Goal: Task Accomplishment & Management: Manage account settings

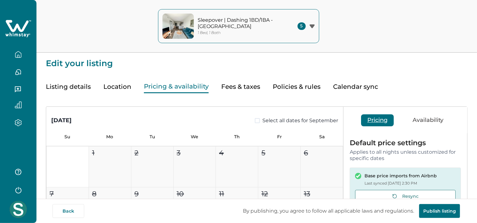
click at [16, 54] on icon "button" at bounding box center [18, 54] width 7 height 7
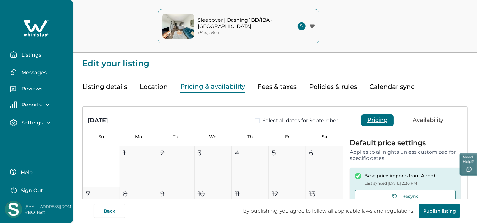
click at [16, 54] on icon "button" at bounding box center [14, 54] width 6 height 6
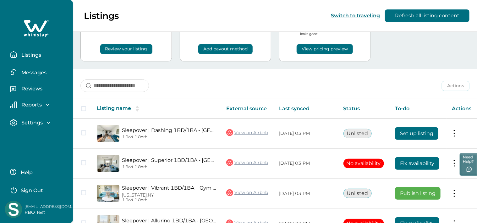
scroll to position [110, 0]
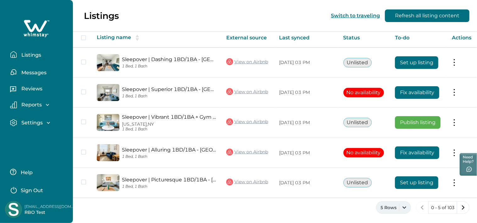
click at [406, 208] on button "5 Rows" at bounding box center [393, 207] width 35 height 13
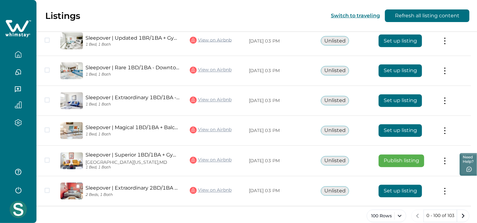
scroll to position [2942, 0]
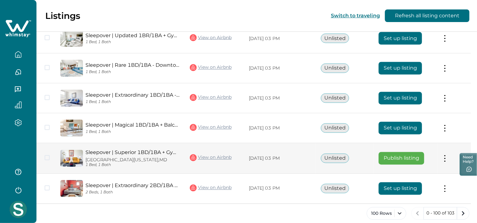
click at [214, 153] on link "View on Airbnb" at bounding box center [211, 157] width 42 height 8
click at [408, 155] on button "Publish listing" at bounding box center [402, 158] width 46 height 13
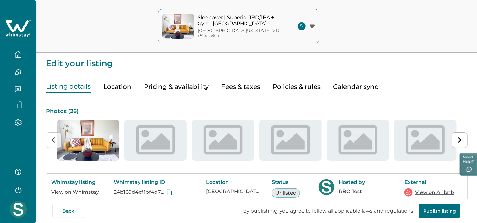
click at [424, 192] on link "View on Airbnb" at bounding box center [434, 192] width 39 height 8
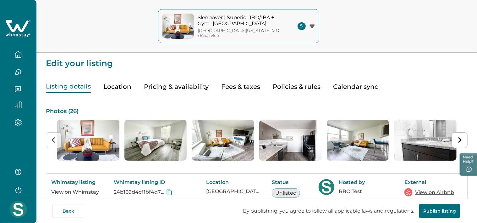
click at [14, 75] on button "button" at bounding box center [18, 72] width 26 height 13
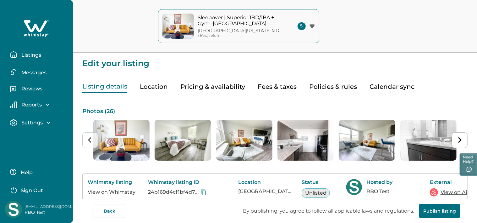
click at [22, 52] on p "Listings" at bounding box center [30, 55] width 22 height 6
click at [23, 56] on p "Listings" at bounding box center [30, 55] width 22 height 6
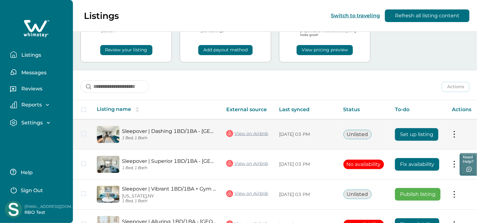
scroll to position [94, 0]
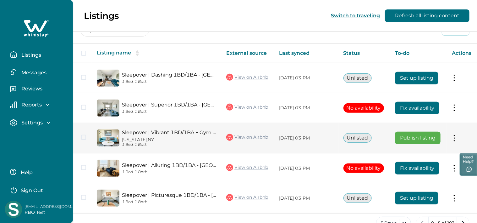
drag, startPoint x: 452, startPoint y: 139, endPoint x: 449, endPoint y: 141, distance: 3.9
click at [452, 139] on button at bounding box center [454, 138] width 5 height 7
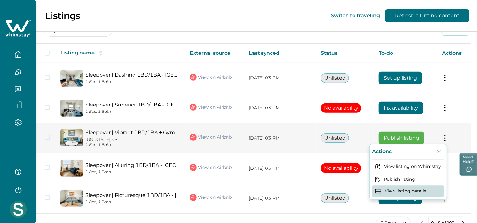
click at [403, 192] on button "View listing details" at bounding box center [408, 191] width 72 height 12
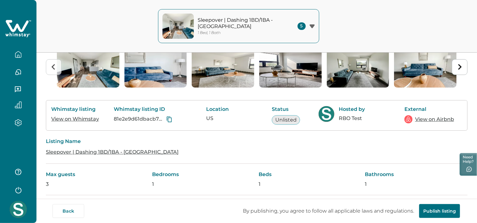
scroll to position [63, 0]
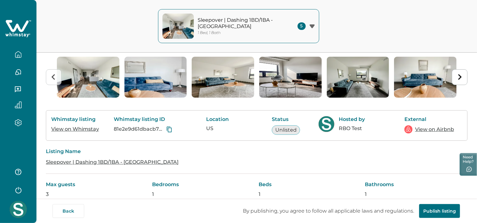
click at [20, 201] on img at bounding box center [18, 209] width 17 height 17
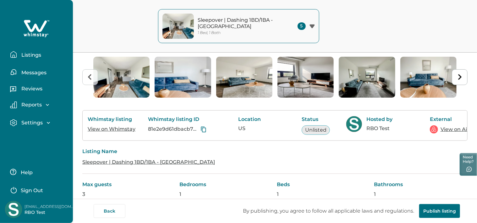
click at [46, 204] on p "[EMAIL_ADDRESS][DOMAIN_NAME]" at bounding box center [50, 206] width 50 height 6
copy p "yopmail"
click at [46, 204] on p "[EMAIL_ADDRESS][DOMAIN_NAME]" at bounding box center [50, 206] width 50 height 6
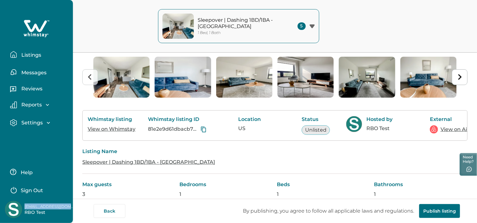
click at [46, 204] on p "[EMAIL_ADDRESS][DOMAIN_NAME]" at bounding box center [50, 206] width 50 height 6
copy p "[EMAIL_ADDRESS][DOMAIN_NAME]"
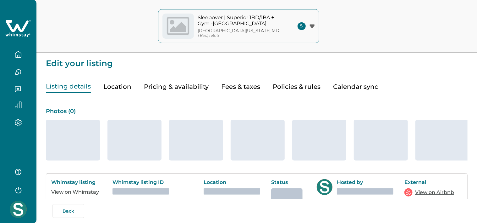
click at [16, 53] on icon "button" at bounding box center [18, 54] width 7 height 7
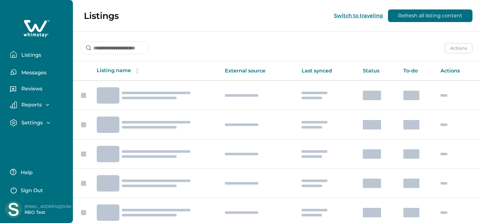
click at [23, 56] on p "Listings" at bounding box center [30, 55] width 22 height 6
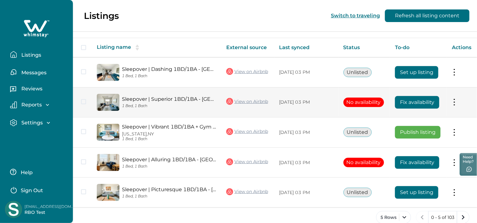
scroll to position [110, 0]
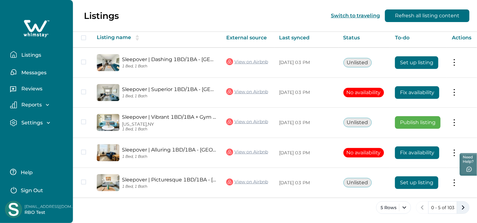
click at [465, 206] on icon "next page" at bounding box center [463, 207] width 9 height 9
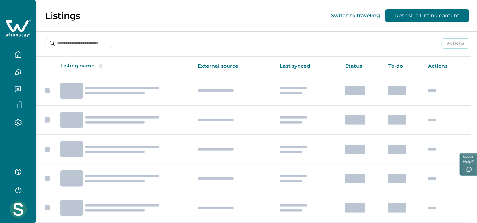
scroll to position [80, 0]
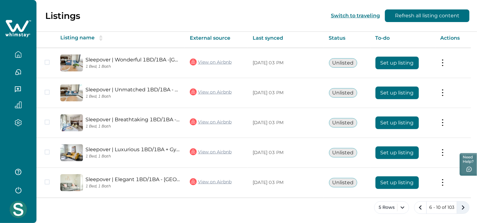
click at [463, 208] on icon "next page" at bounding box center [463, 207] width 9 height 9
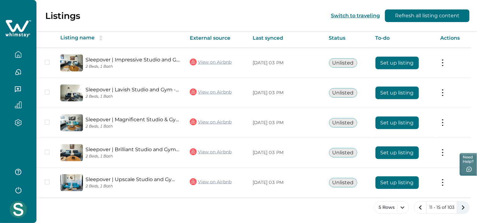
click at [463, 207] on icon "next page" at bounding box center [463, 207] width 3 height 4
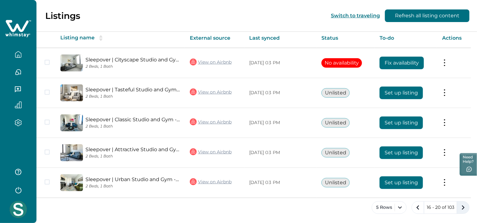
click at [463, 207] on icon "next page" at bounding box center [463, 207] width 9 height 9
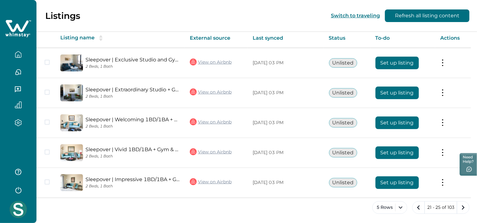
click at [463, 207] on icon "next page" at bounding box center [463, 207] width 9 height 9
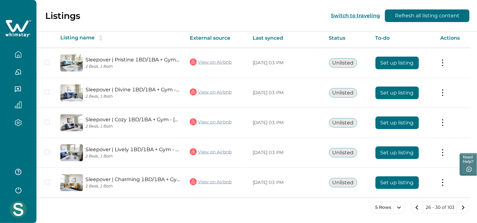
click at [463, 207] on icon "next page" at bounding box center [463, 207] width 9 height 9
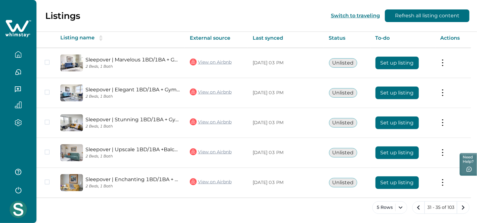
click at [463, 207] on icon "next page" at bounding box center [463, 207] width 9 height 9
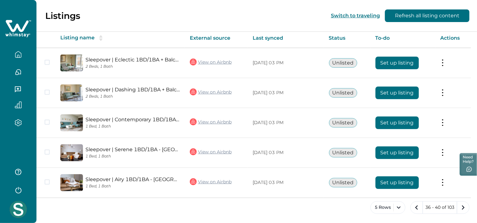
click at [463, 207] on icon "next page" at bounding box center [463, 207] width 9 height 9
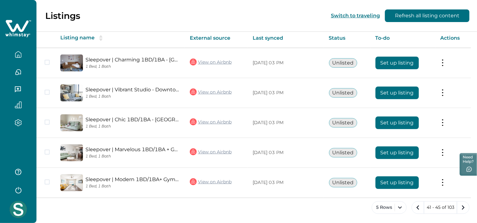
click at [463, 207] on icon "next page" at bounding box center [463, 207] width 9 height 9
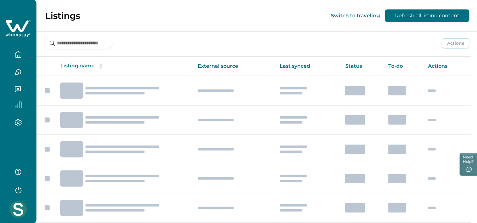
scroll to position [80, 0]
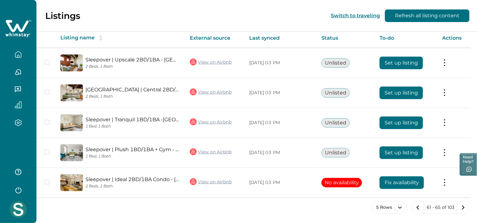
click at [463, 207] on icon "next page" at bounding box center [463, 207] width 9 height 9
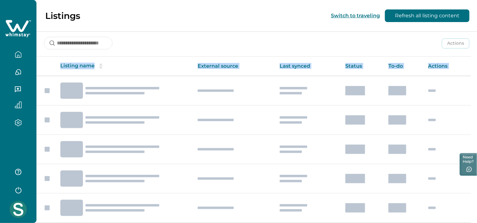
scroll to position [80, 0]
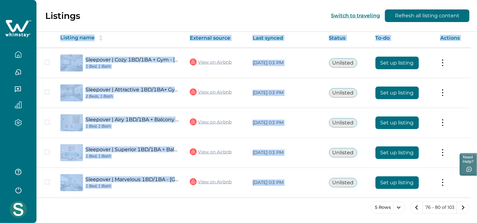
click at [463, 207] on icon "next page" at bounding box center [463, 207] width 9 height 9
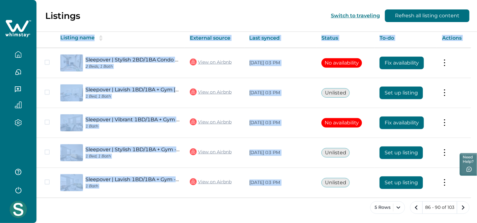
click at [463, 207] on icon "next page" at bounding box center [463, 207] width 9 height 9
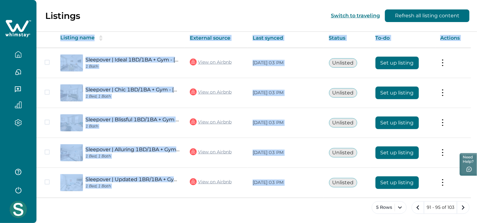
click at [463, 207] on icon "next page" at bounding box center [463, 207] width 9 height 9
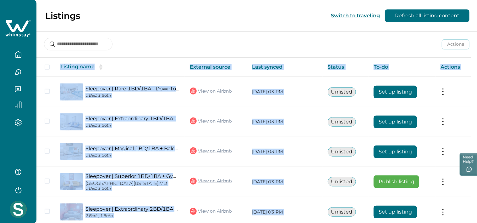
scroll to position [109, 0]
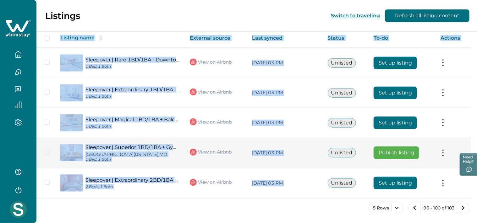
click at [446, 152] on button at bounding box center [443, 152] width 5 height 7
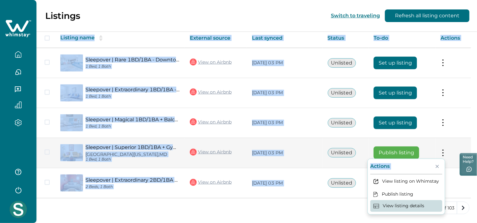
click at [405, 204] on button "View listing details" at bounding box center [407, 206] width 72 height 12
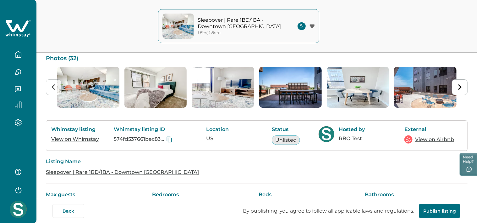
scroll to position [63, 0]
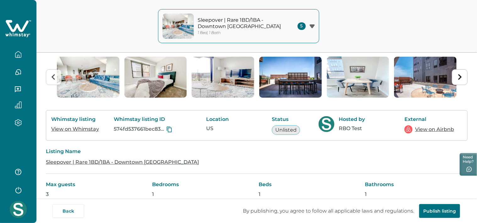
click at [429, 129] on link "View on Airbnb" at bounding box center [434, 129] width 39 height 8
click at [437, 130] on link "View on Airbnb" at bounding box center [434, 129] width 39 height 8
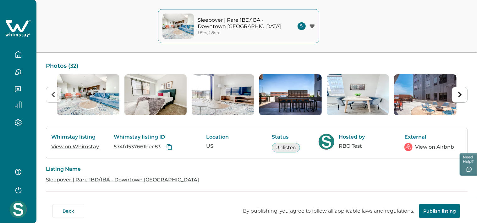
scroll to position [31, 0]
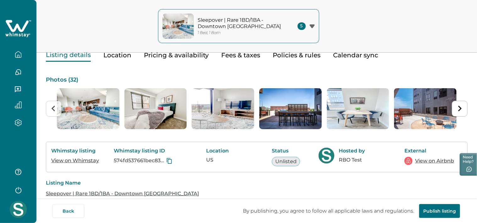
click at [20, 58] on icon "button" at bounding box center [18, 54] width 7 height 7
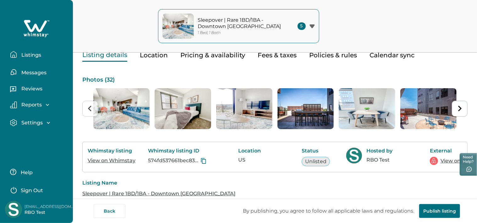
click at [20, 58] on p "Listings" at bounding box center [30, 55] width 22 height 6
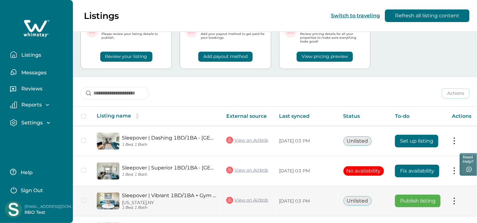
scroll to position [110, 0]
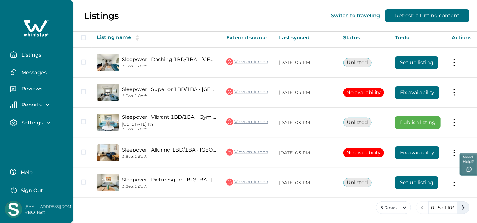
click at [464, 204] on icon "next page" at bounding box center [463, 207] width 9 height 9
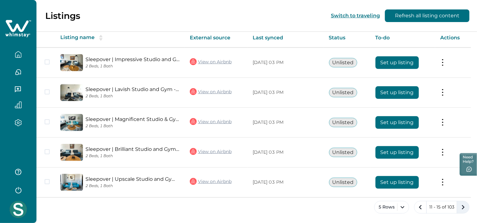
scroll to position [109, 0]
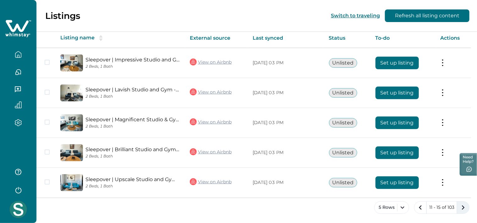
click at [463, 204] on icon "next page" at bounding box center [463, 207] width 9 height 9
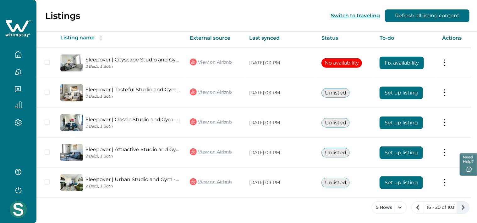
click at [462, 206] on icon "next page" at bounding box center [463, 207] width 9 height 9
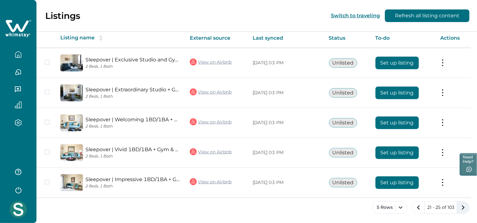
click at [462, 206] on icon "next page" at bounding box center [463, 207] width 9 height 9
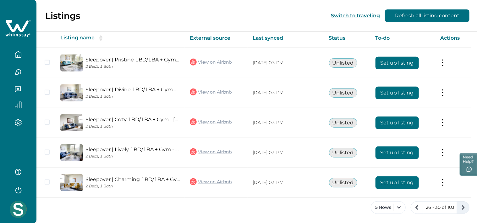
click at [462, 206] on icon "next page" at bounding box center [463, 207] width 9 height 9
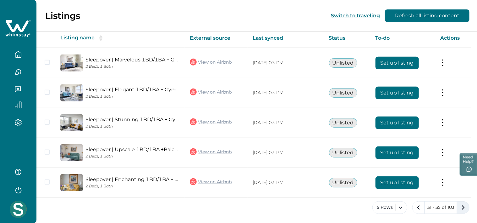
click at [462, 206] on icon "next page" at bounding box center [463, 207] width 9 height 9
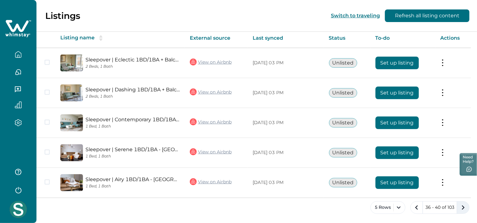
click at [463, 205] on icon "next page" at bounding box center [463, 207] width 3 height 4
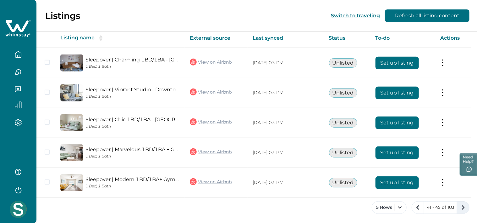
click at [464, 204] on icon "next page" at bounding box center [463, 207] width 9 height 9
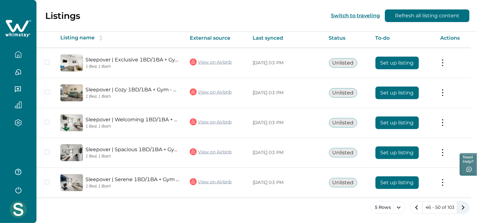
click at [465, 204] on icon "next page" at bounding box center [463, 207] width 9 height 9
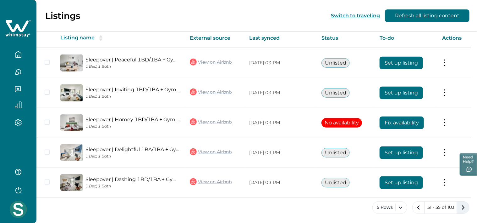
click at [465, 204] on icon "next page" at bounding box center [463, 207] width 9 height 9
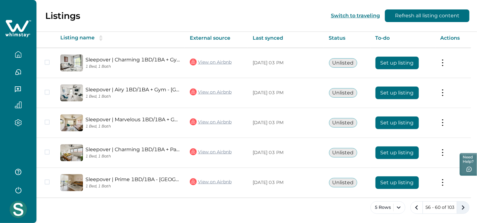
click at [466, 204] on icon "next page" at bounding box center [463, 207] width 9 height 9
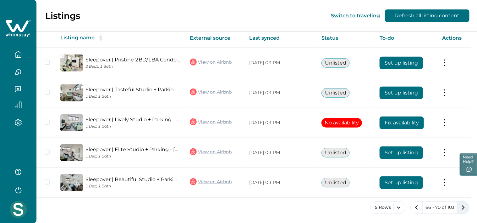
click at [467, 203] on icon "next page" at bounding box center [463, 207] width 9 height 9
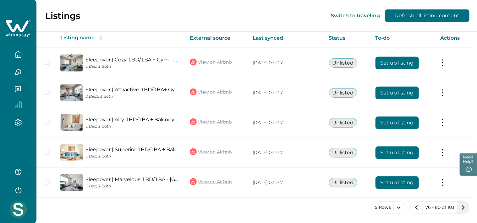
click at [467, 203] on icon "next page" at bounding box center [463, 207] width 9 height 9
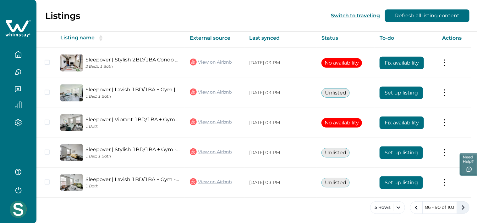
click at [467, 203] on icon "next page" at bounding box center [463, 207] width 9 height 9
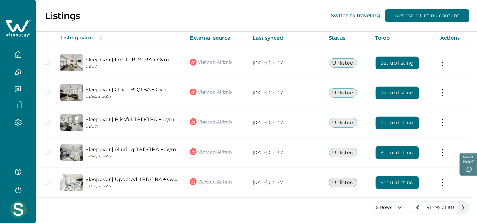
click at [467, 203] on icon "next page" at bounding box center [463, 207] width 9 height 9
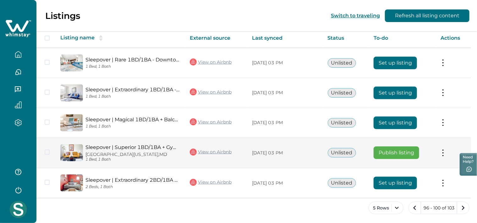
click at [445, 150] on button at bounding box center [443, 152] width 5 height 7
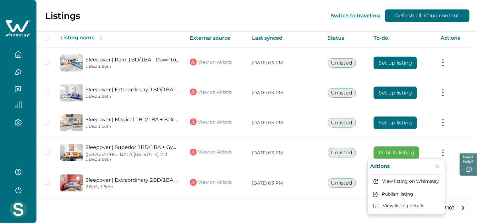
click at [266, 206] on div "5 Rows 96 - 100 of 103" at bounding box center [256, 212] width 441 height 23
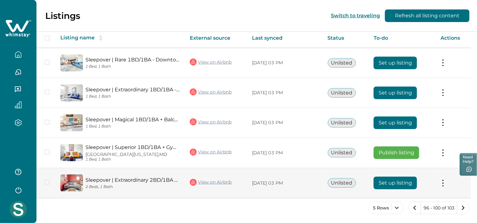
click at [445, 184] on button at bounding box center [443, 183] width 5 height 7
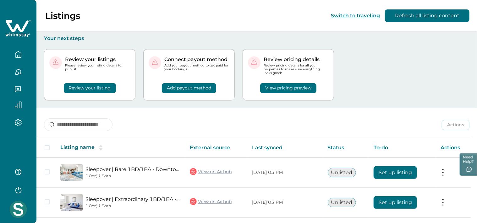
click at [19, 55] on icon "button" at bounding box center [18, 54] width 7 height 7
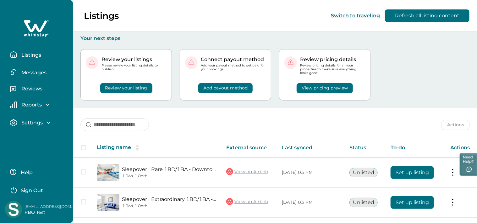
click at [19, 55] on button "Listings" at bounding box center [39, 54] width 58 height 13
click at [19, 56] on button "Listings" at bounding box center [39, 54] width 58 height 13
drag, startPoint x: 20, startPoint y: 75, endPoint x: 24, endPoint y: 74, distance: 3.8
click at [20, 75] on p "Messages" at bounding box center [32, 72] width 27 height 6
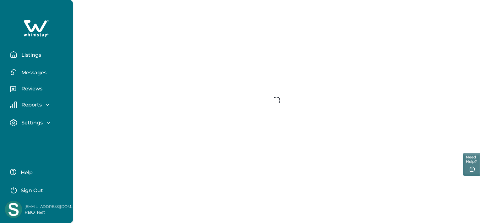
click at [33, 55] on p "Listings" at bounding box center [30, 55] width 22 height 6
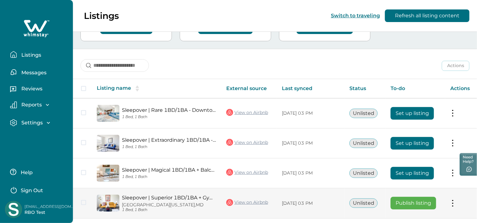
scroll to position [110, 0]
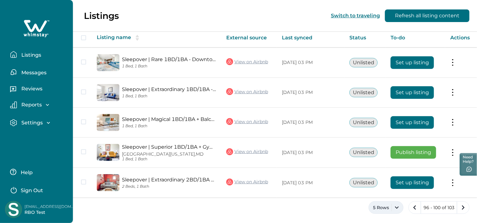
click at [382, 206] on button "5 Rows" at bounding box center [386, 207] width 35 height 13
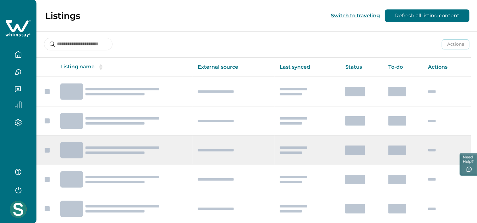
scroll to position [110, 0]
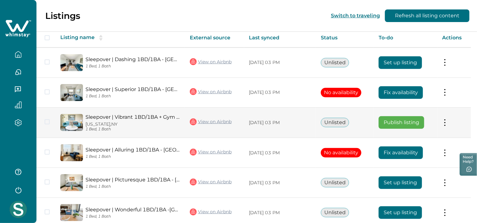
click at [447, 121] on button at bounding box center [445, 122] width 5 height 7
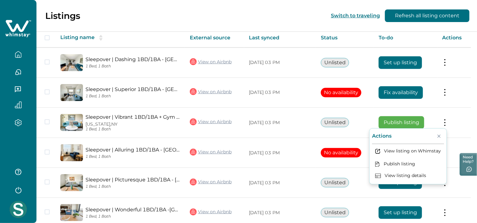
click at [313, 13] on div "Listings Switch to traveling Refresh all listing content" at bounding box center [238, 16] width 477 height 32
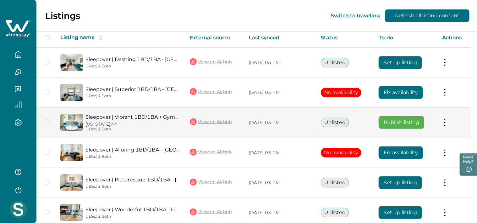
click at [448, 121] on button at bounding box center [445, 122] width 5 height 7
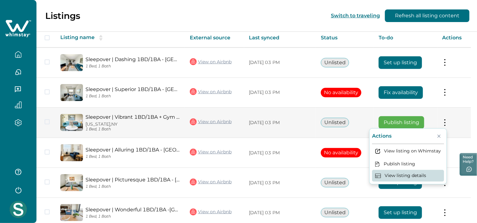
click at [390, 173] on button "View listing details" at bounding box center [408, 175] width 72 height 12
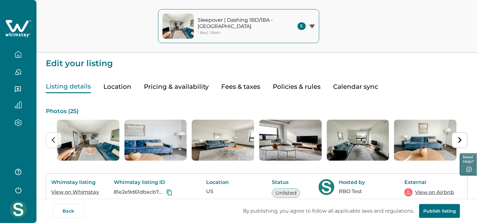
click at [20, 54] on icon "button" at bounding box center [18, 54] width 7 height 7
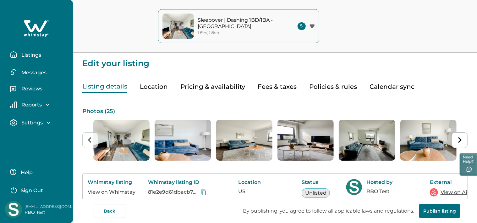
click at [20, 54] on p "Listings" at bounding box center [30, 55] width 22 height 6
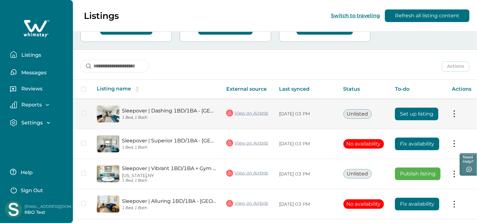
scroll to position [60, 0]
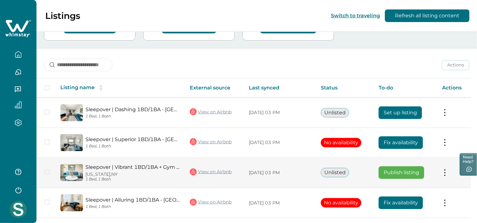
click at [448, 174] on button at bounding box center [445, 172] width 5 height 7
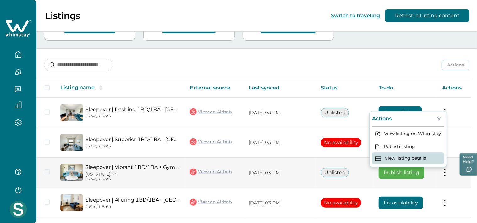
click at [428, 160] on button "View listing details" at bounding box center [408, 158] width 72 height 12
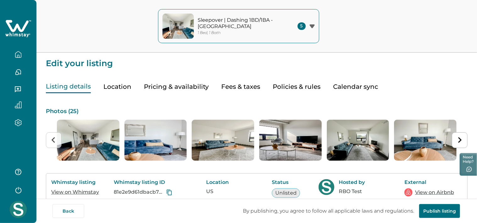
click at [23, 57] on button "button" at bounding box center [18, 54] width 26 height 13
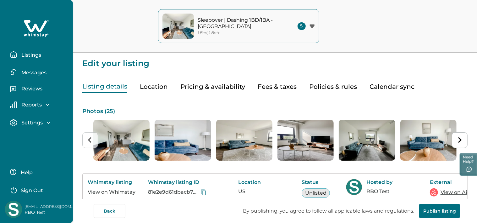
click at [22, 56] on p "Listings" at bounding box center [30, 55] width 22 height 6
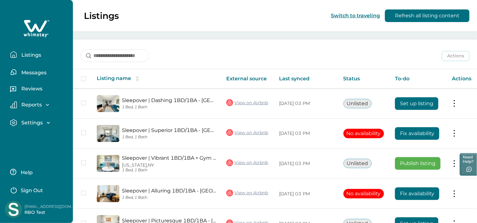
scroll to position [69, 0]
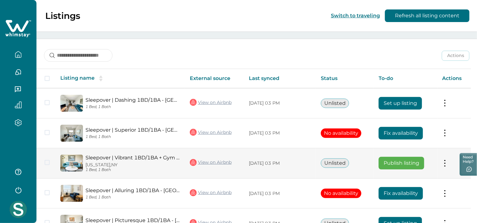
click at [448, 161] on button at bounding box center [445, 163] width 5 height 7
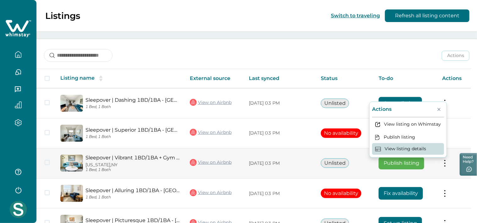
click at [408, 146] on button "View listing details" at bounding box center [408, 149] width 72 height 12
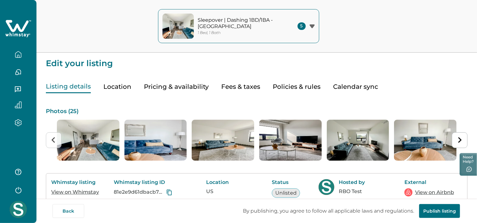
click at [314, 24] on icon "button" at bounding box center [312, 26] width 5 height 4
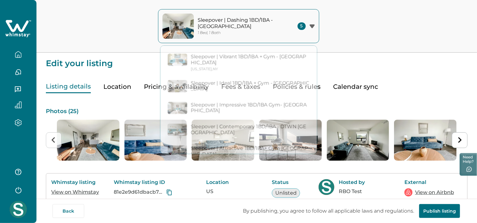
click at [130, 62] on p "Edit your listing" at bounding box center [257, 59] width 422 height 15
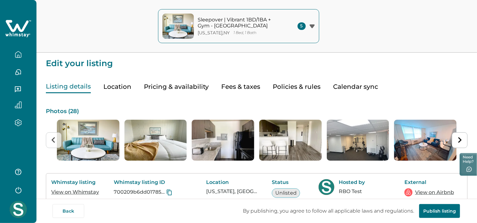
click at [17, 58] on button "button" at bounding box center [18, 54] width 26 height 13
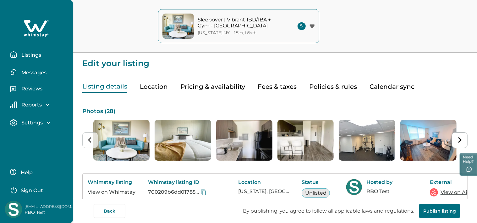
click at [17, 58] on button "Listings" at bounding box center [39, 54] width 58 height 13
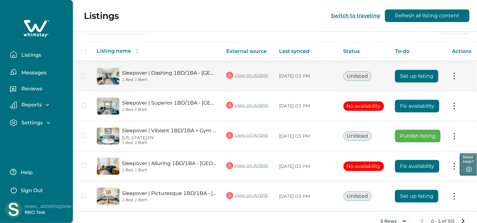
scroll to position [97, 0]
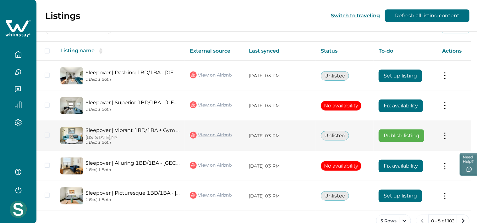
click at [451, 133] on td "Actions View listing on Whimstay Publish listing View listing details" at bounding box center [455, 135] width 34 height 30
click at [445, 139] on td "Actions View listing on Whimstay Publish listing View listing details" at bounding box center [455, 135] width 34 height 30
click at [449, 139] on td "Actions View listing on Whimstay Publish listing View listing details" at bounding box center [455, 135] width 34 height 30
click at [447, 136] on button at bounding box center [445, 135] width 5 height 7
